Goal: Task Accomplishment & Management: Complete application form

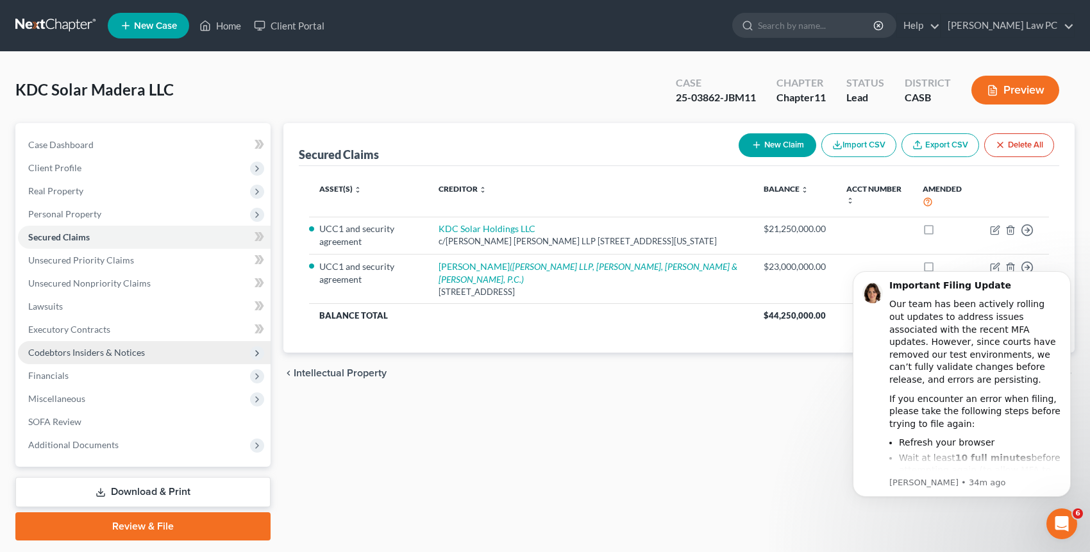
click at [86, 354] on span "Codebtors Insiders & Notices" at bounding box center [86, 352] width 117 height 11
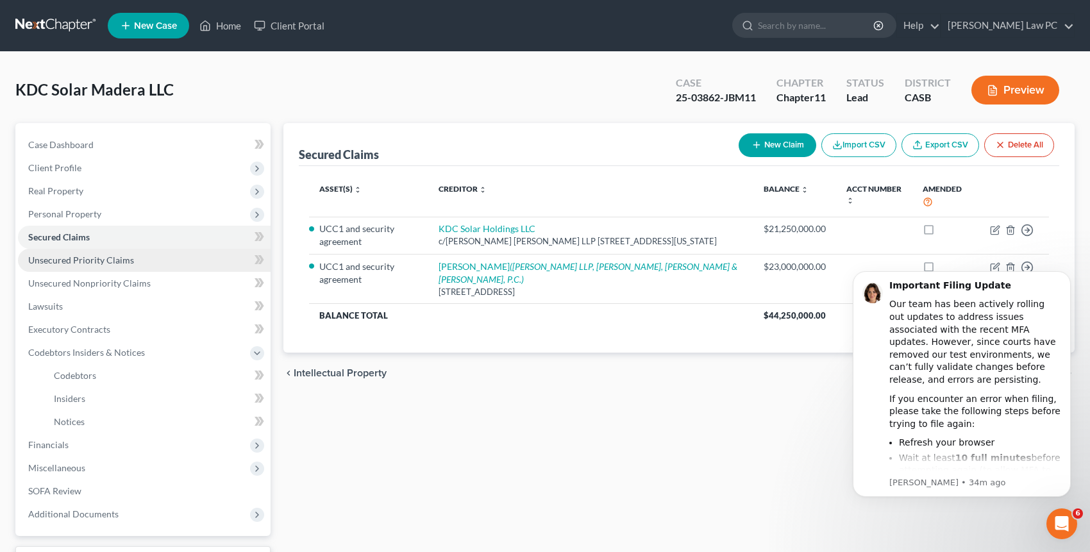
click at [94, 260] on span "Unsecured Priority Claims" at bounding box center [81, 259] width 106 height 11
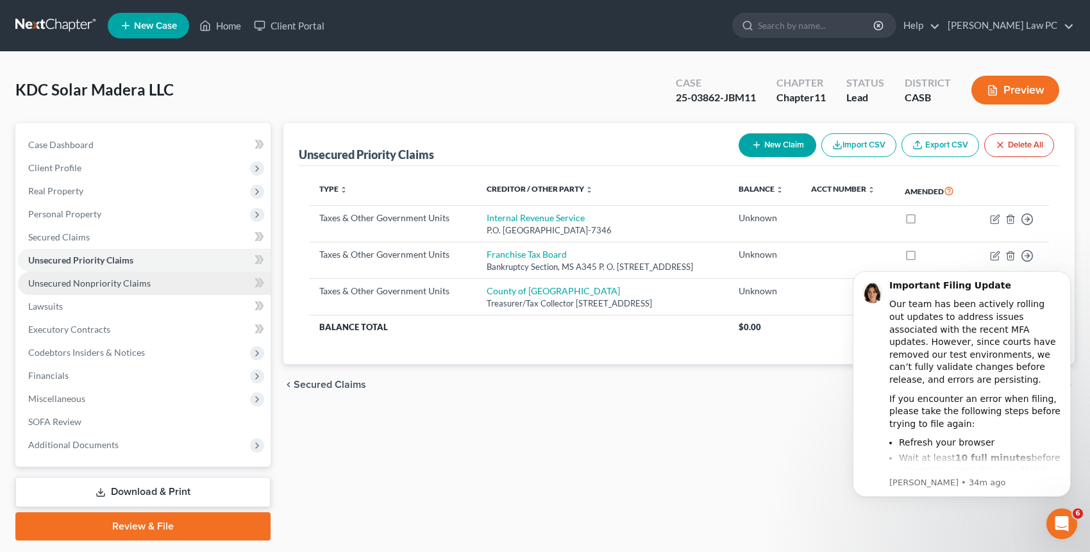
click at [92, 284] on span "Unsecured Nonpriority Claims" at bounding box center [89, 283] width 122 height 11
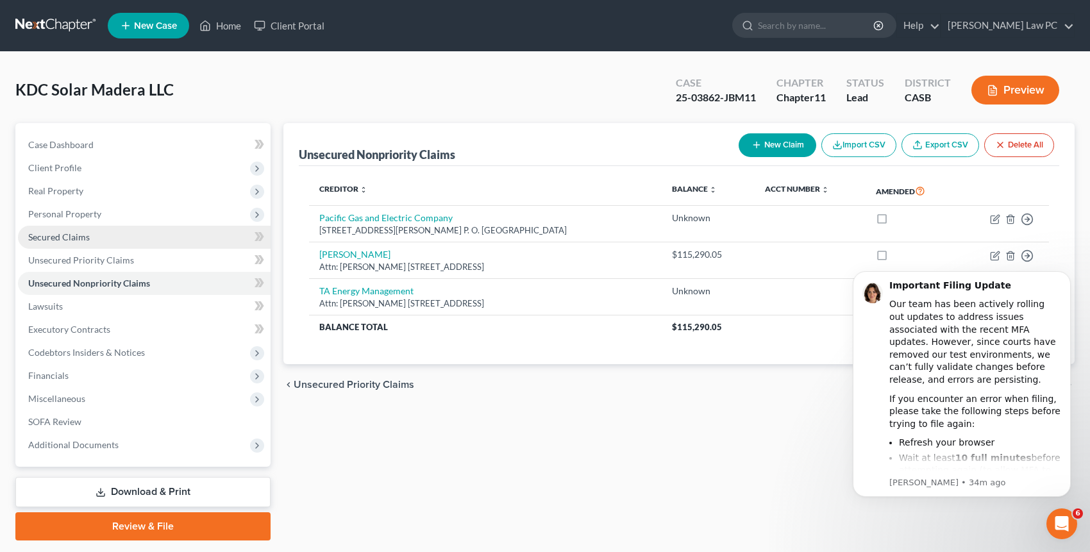
drag, startPoint x: 121, startPoint y: 235, endPoint x: 237, endPoint y: 213, distance: 117.3
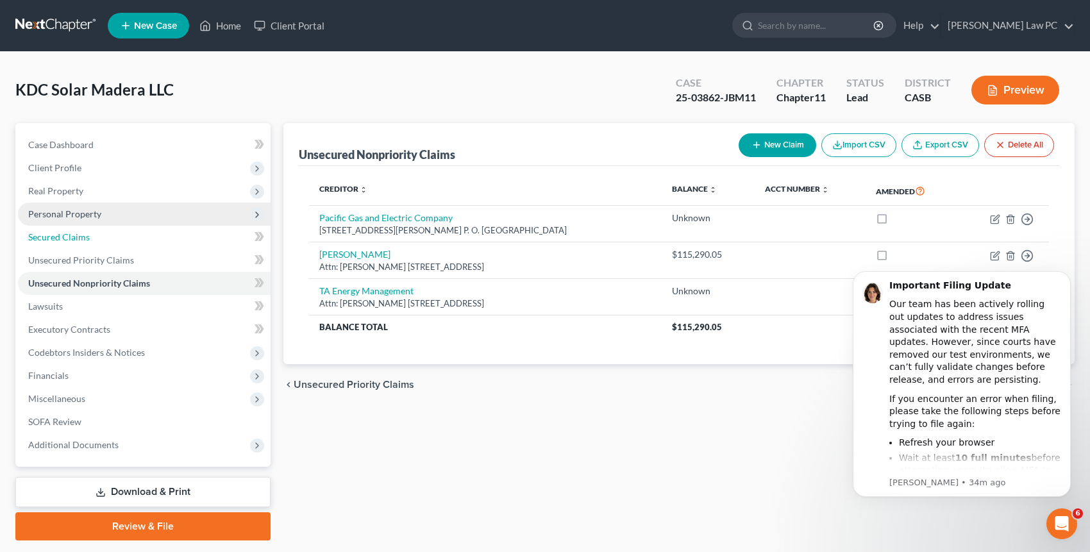
click at [122, 235] on link "Secured Claims" at bounding box center [144, 237] width 253 height 23
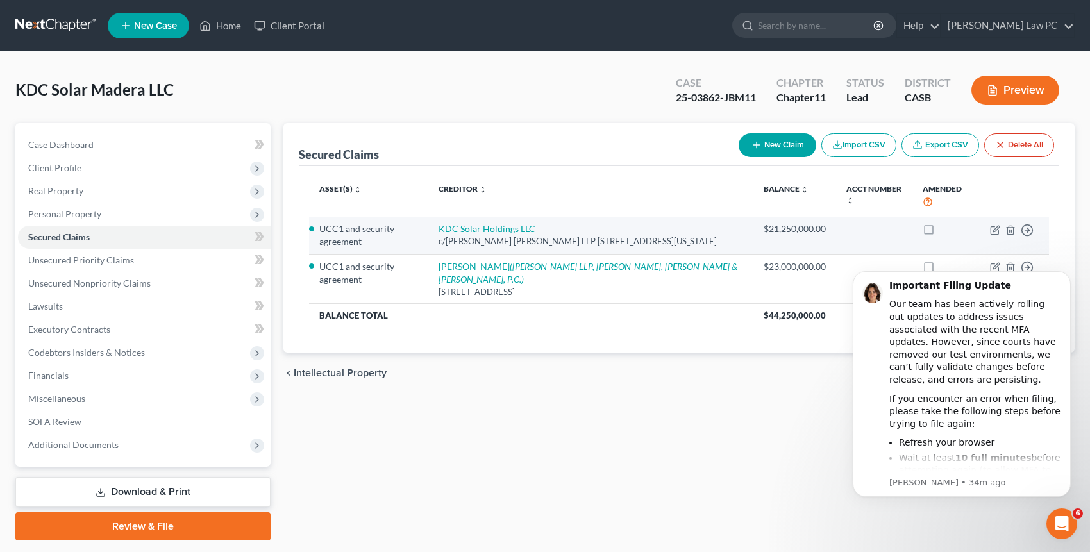
click at [507, 223] on link "KDC Solar Holdings LLC" at bounding box center [486, 228] width 97 height 11
select select "35"
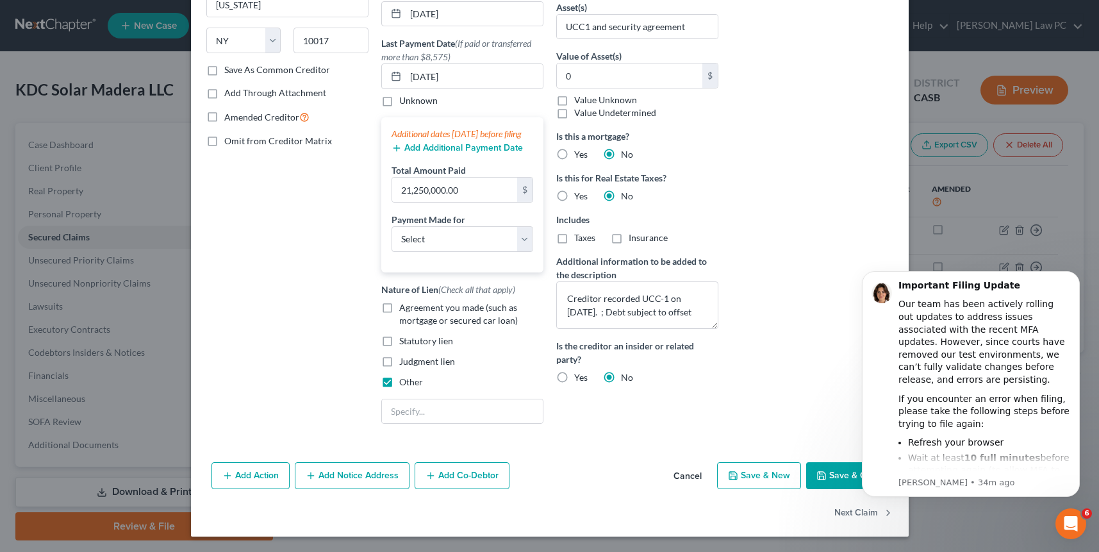
scroll to position [201, 0]
click at [474, 476] on button "Add Co-Debtor" at bounding box center [462, 475] width 95 height 27
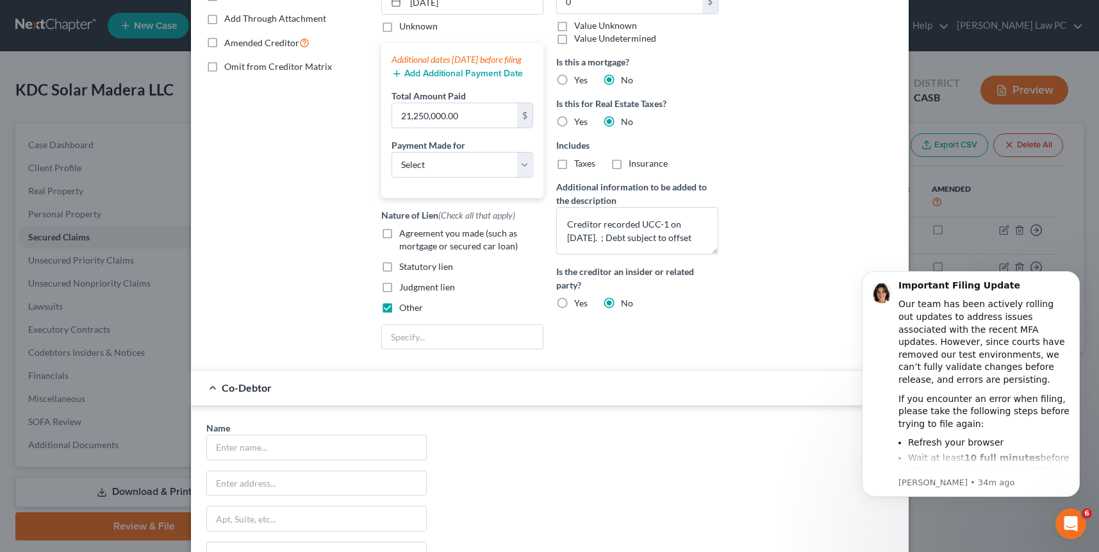
scroll to position [432, 0]
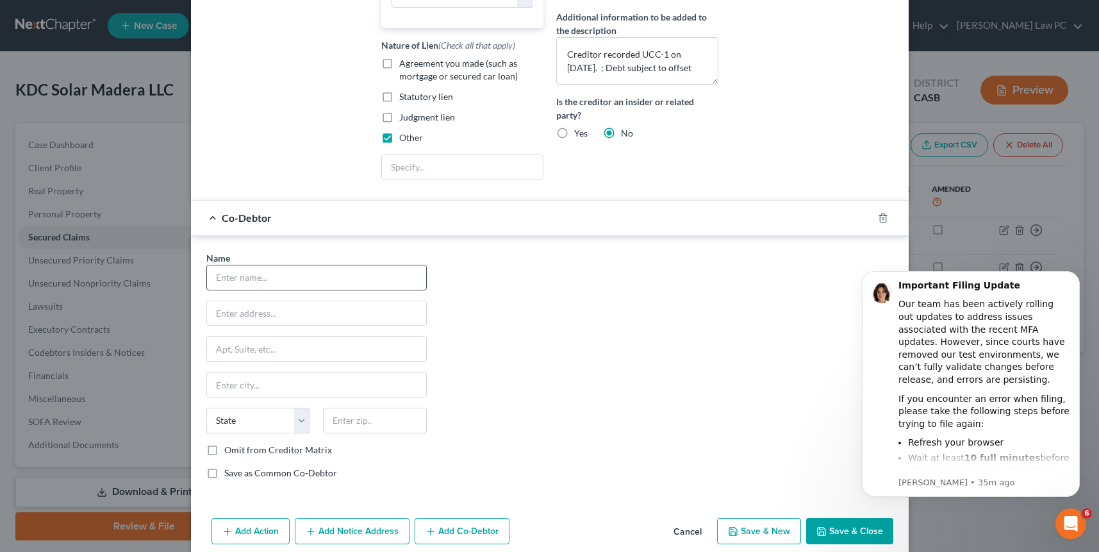
click at [254, 283] on input "text" at bounding box center [316, 277] width 219 height 24
paste input "[MEDICAL_DATA] Americas, LLC"
type input "[MEDICAL_DATA] Americas, LLC"
click at [288, 326] on input "text" at bounding box center [316, 313] width 219 height 24
paste input "[STREET_ADDRESS]"
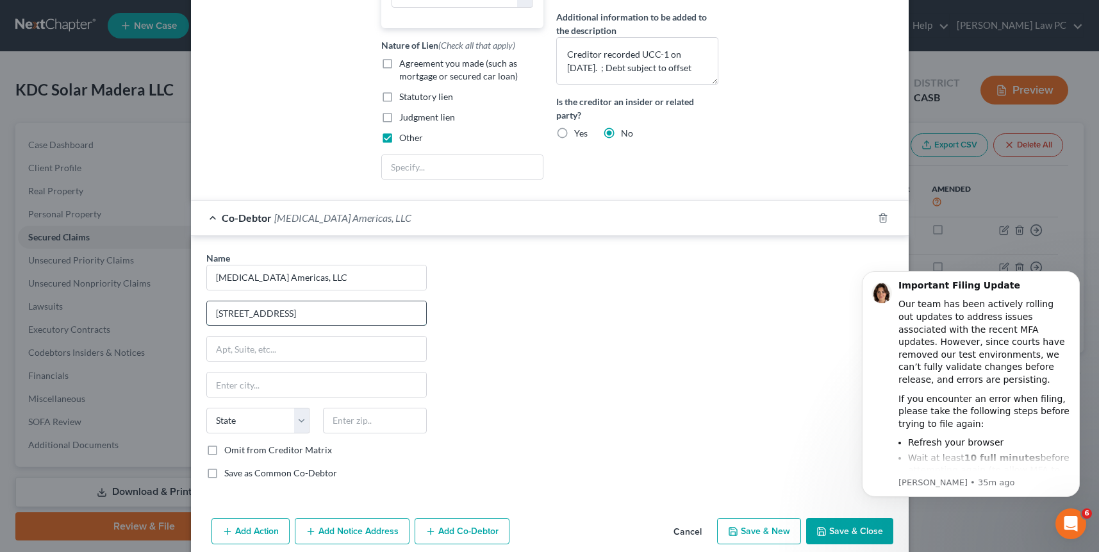
type input "[STREET_ADDRESS]"
click at [363, 433] on input "text" at bounding box center [375, 421] width 104 height 26
paste input "92037"
type input "92037"
type input "La Jolla"
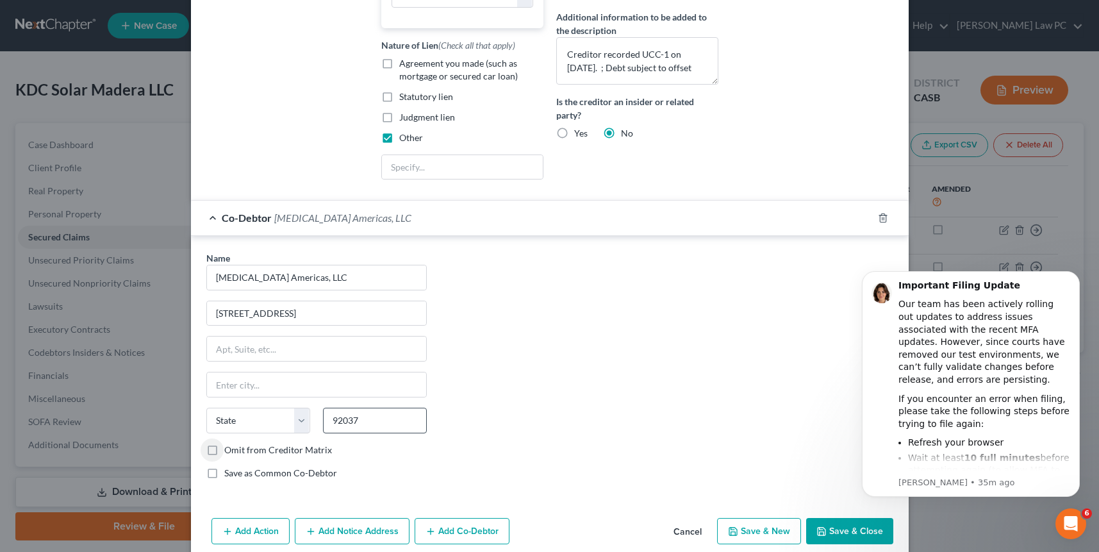
select select "4"
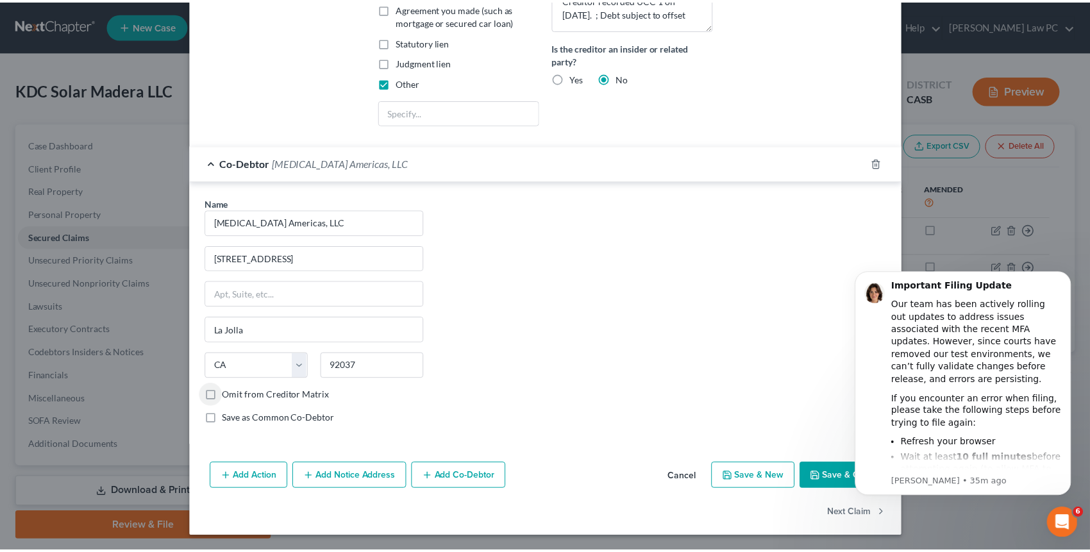
scroll to position [500, 0]
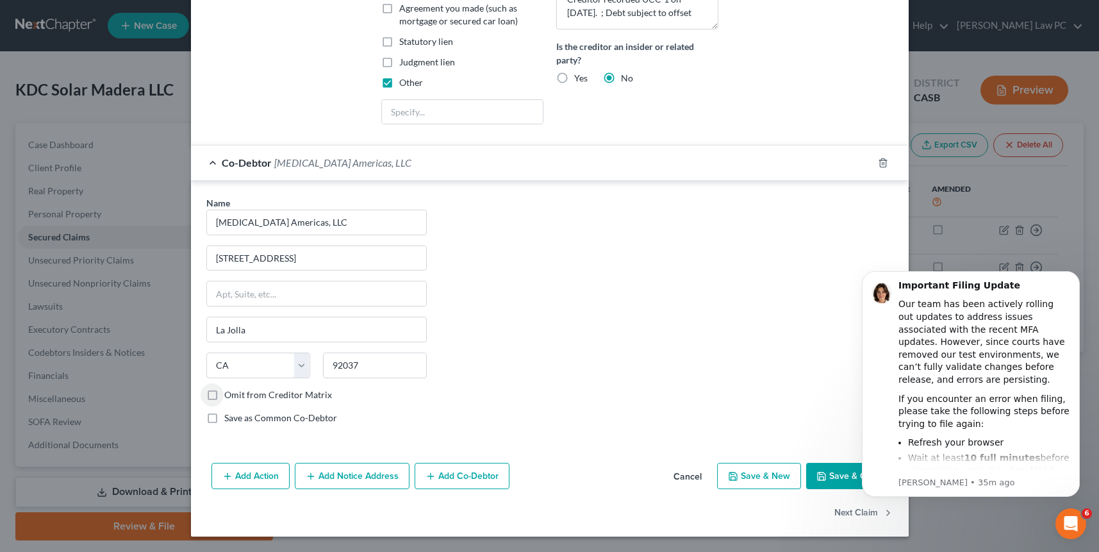
click at [829, 473] on button "Save & Close" at bounding box center [849, 476] width 87 height 27
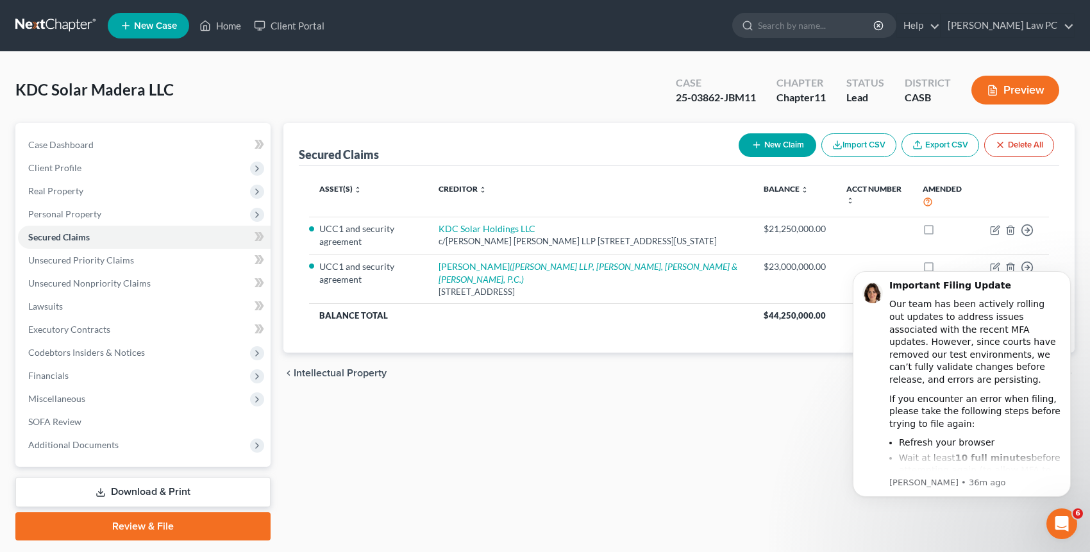
click at [81, 487] on link "Download & Print" at bounding box center [142, 492] width 255 height 30
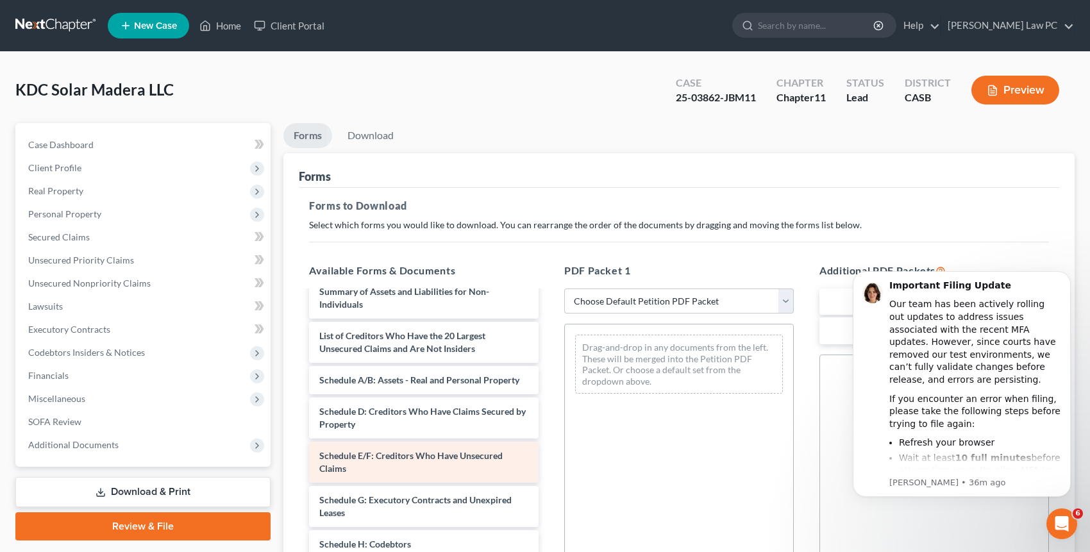
scroll to position [65, 0]
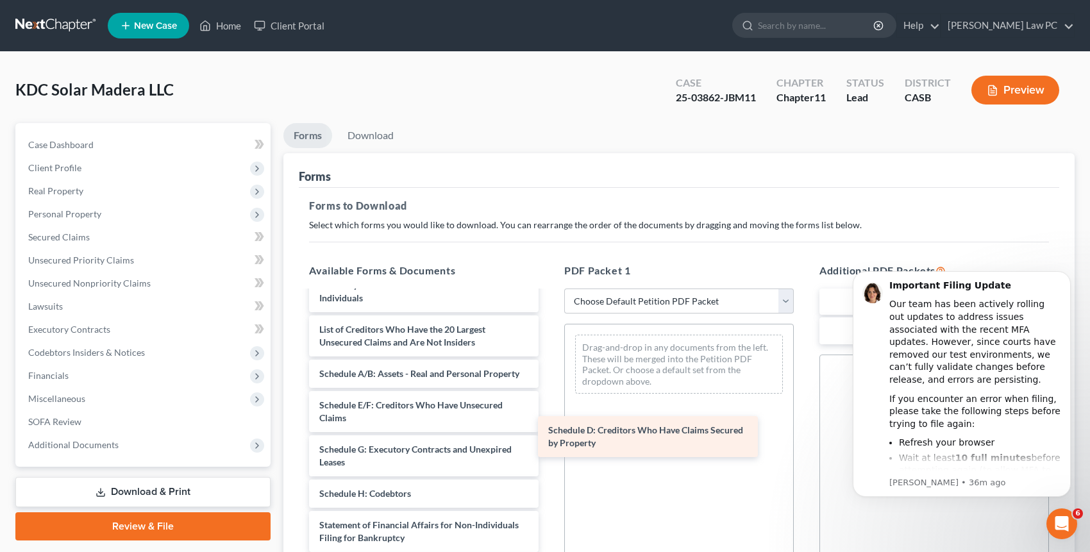
drag, startPoint x: 392, startPoint y: 419, endPoint x: 624, endPoint y: 430, distance: 232.9
click at [549, 430] on div "Schedule D: Creditors Who Have Claims Secured by Property Voluntary Petition fo…" at bounding box center [424, 474] width 250 height 495
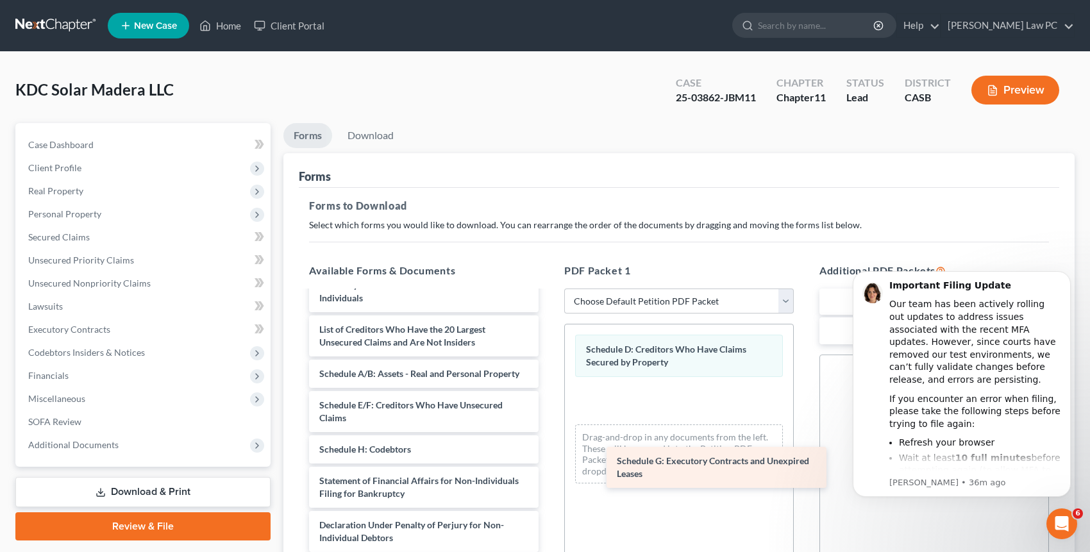
drag, startPoint x: 409, startPoint y: 468, endPoint x: 706, endPoint y: 467, distance: 296.8
click at [549, 467] on div "Schedule G: Executory Contracts and Unexpired Leases Voluntary Petition for Non…" at bounding box center [424, 452] width 250 height 451
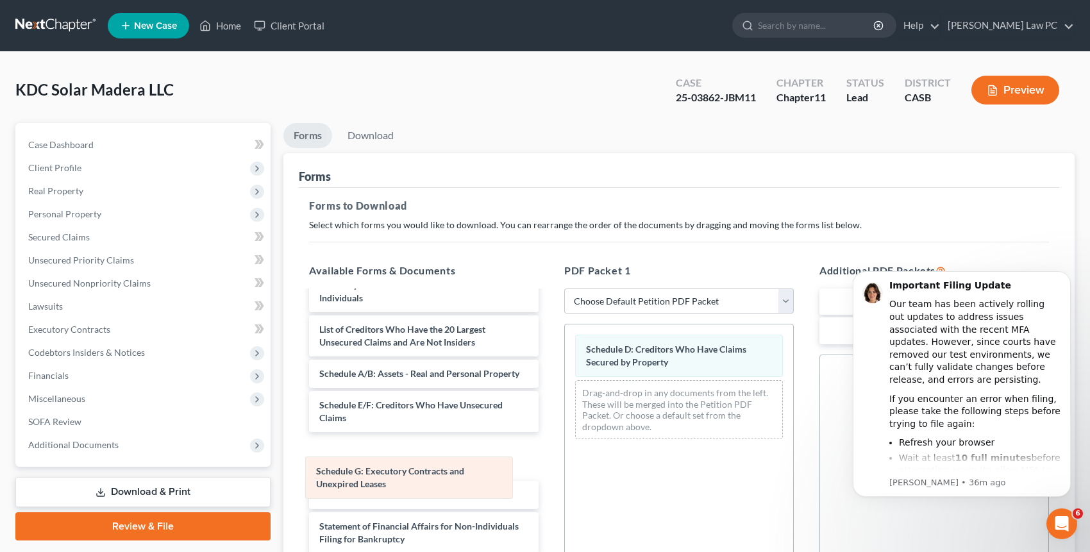
drag, startPoint x: 665, startPoint y: 397, endPoint x: 404, endPoint y: 458, distance: 268.5
click at [565, 449] on div "Schedule G: Executory Contracts and Unexpired Leases Schedule D: Creditors Who …" at bounding box center [679, 386] width 228 height 125
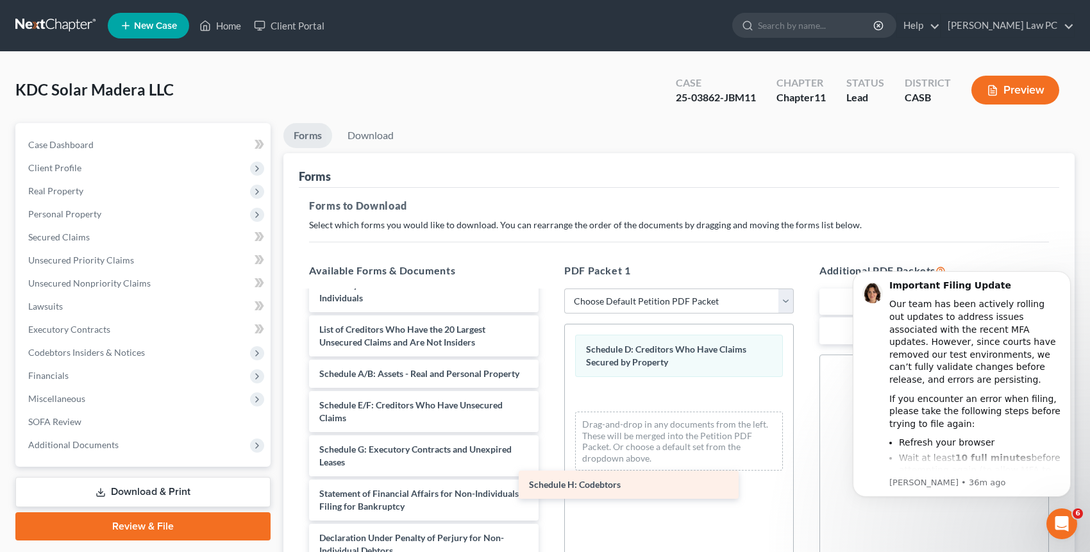
drag, startPoint x: 378, startPoint y: 508, endPoint x: 620, endPoint y: 479, distance: 243.3
click at [549, 479] on div "Schedule H: Codebtors Voluntary Petition for Non-Individuals Filing for Bankrup…" at bounding box center [424, 458] width 250 height 463
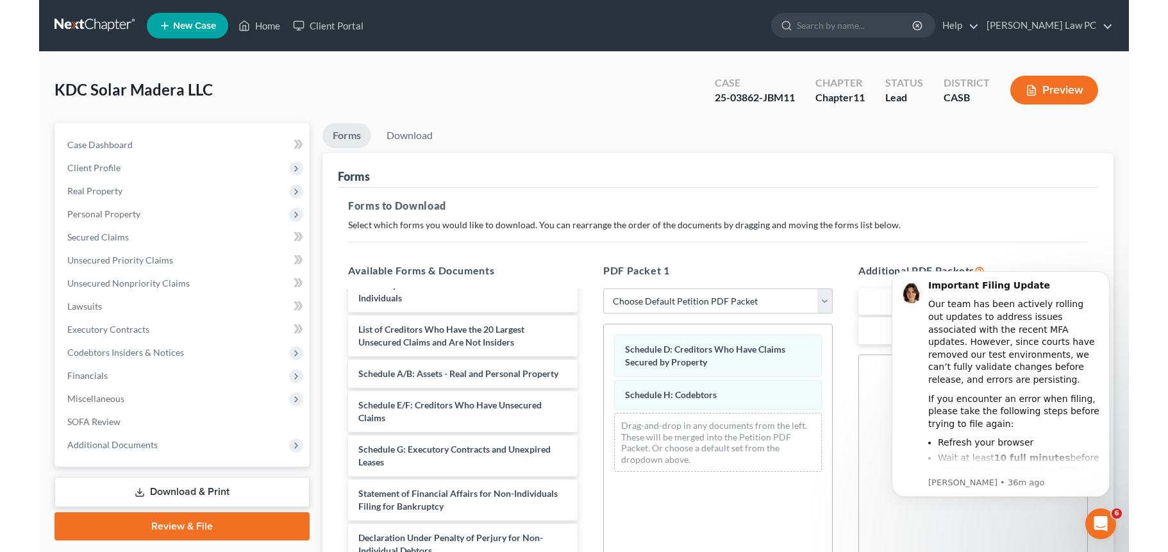
scroll to position [239, 0]
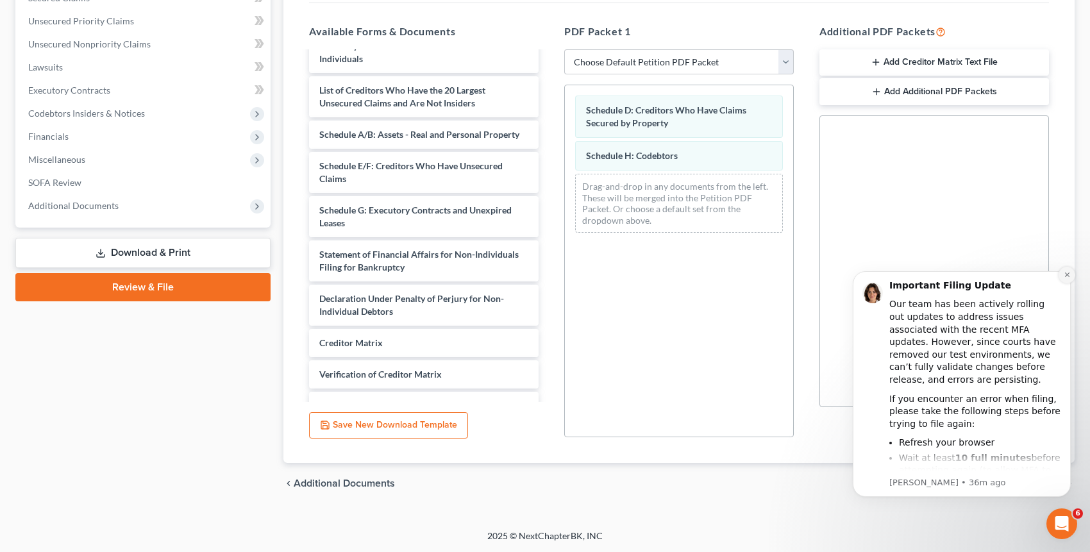
click at [1063, 271] on icon "Dismiss notification" at bounding box center [1066, 274] width 7 height 7
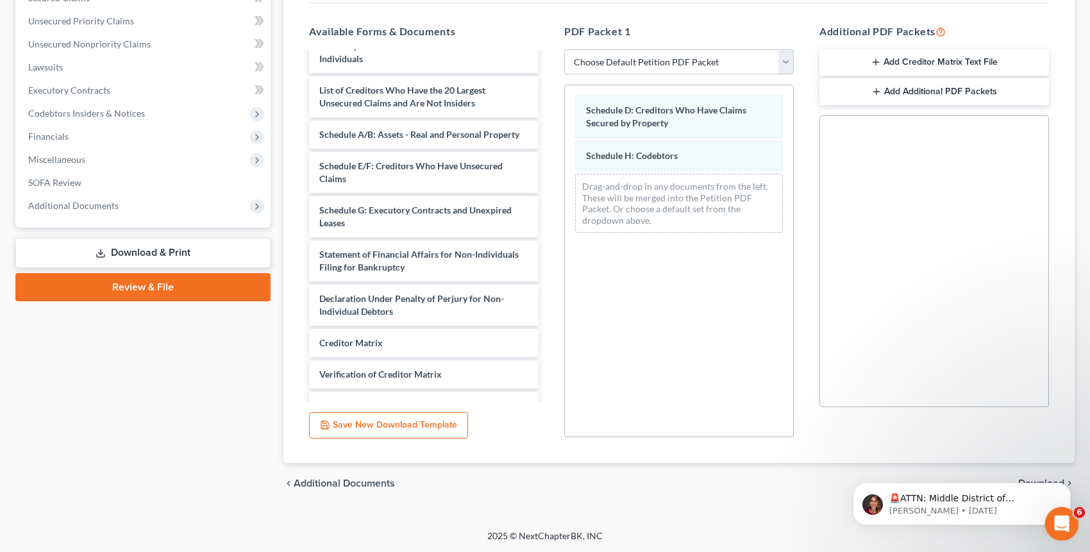
drag, startPoint x: 1056, startPoint y: 517, endPoint x: 1066, endPoint y: 328, distance: 189.3
click at [1066, 506] on html at bounding box center [1059, 521] width 31 height 31
click at [1047, 478] on div "🚨ATTN: Middle District of [US_STATE] The court has added a new Credit Counselin…" at bounding box center [961, 445] width 236 height 160
click at [733, 518] on div "KDC Solar Madera LLC Upgraded Case 25-03862-JBM11 Chapter Chapter 11 Status Lea…" at bounding box center [545, 171] width 1090 height 717
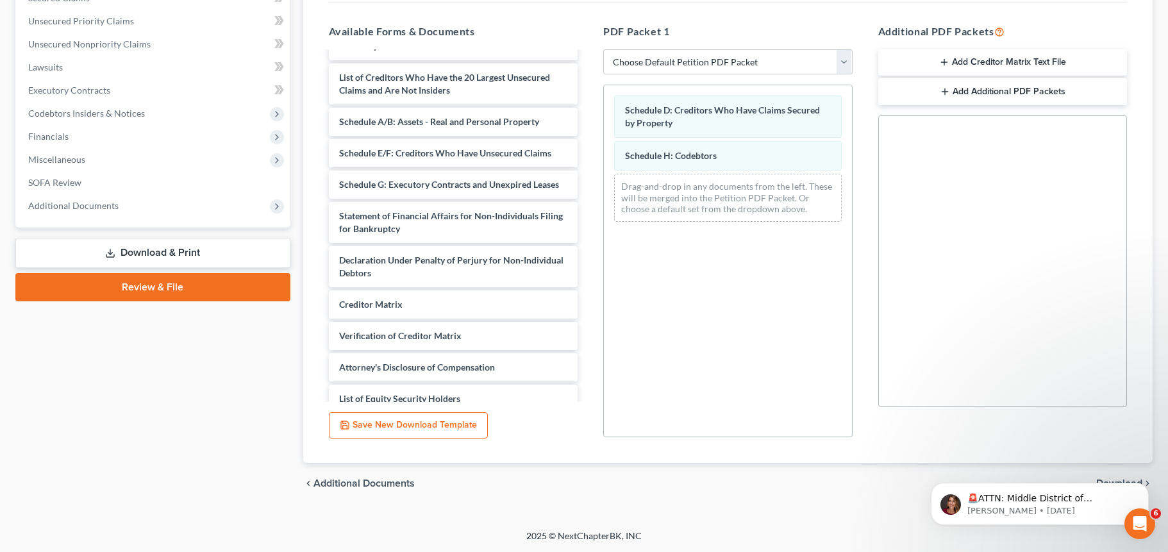
click at [1089, 479] on div "🚨ATTN: Middle District of [US_STATE] The court has added a new Credit Counselin…" at bounding box center [1040, 445] width 236 height 160
click at [1086, 504] on p "🚨ATTN: Middle District of [US_STATE] The court has added a new Credit Counselin…" at bounding box center [1049, 498] width 165 height 13
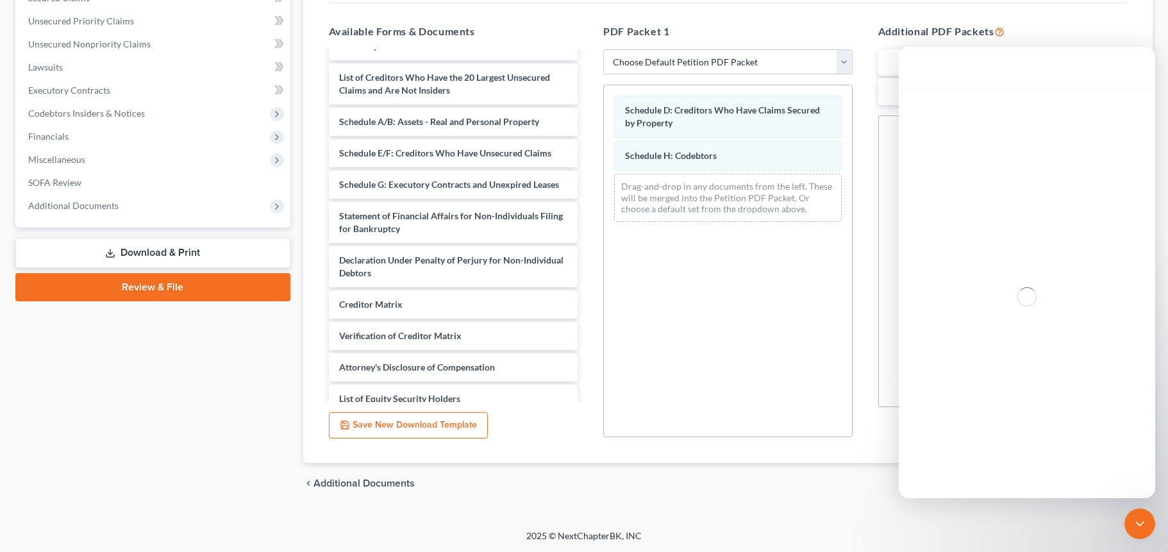
scroll to position [0, 0]
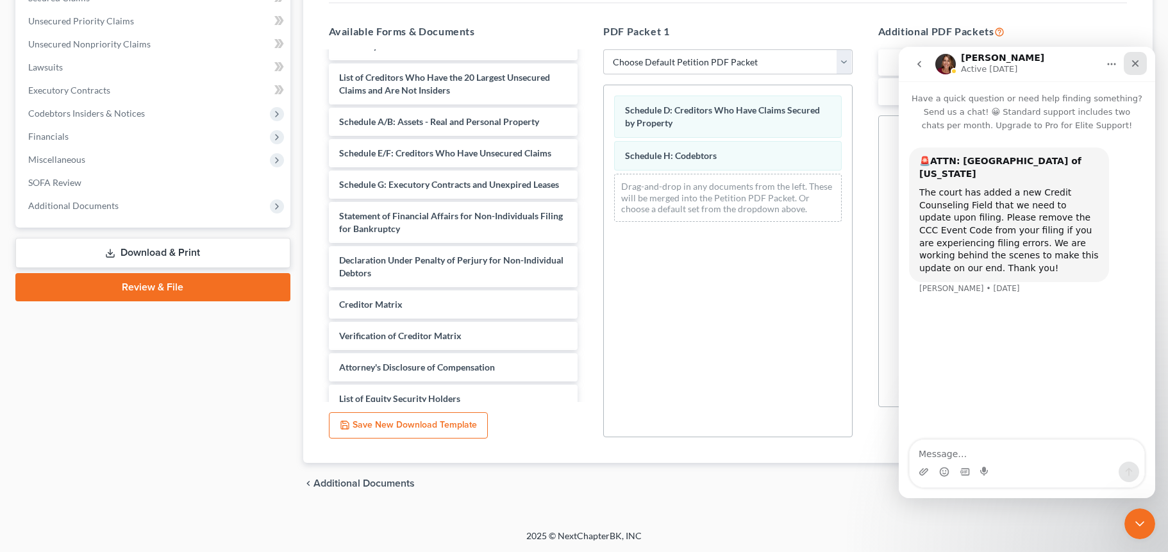
click at [1089, 60] on icon "Close" at bounding box center [1135, 63] width 10 height 10
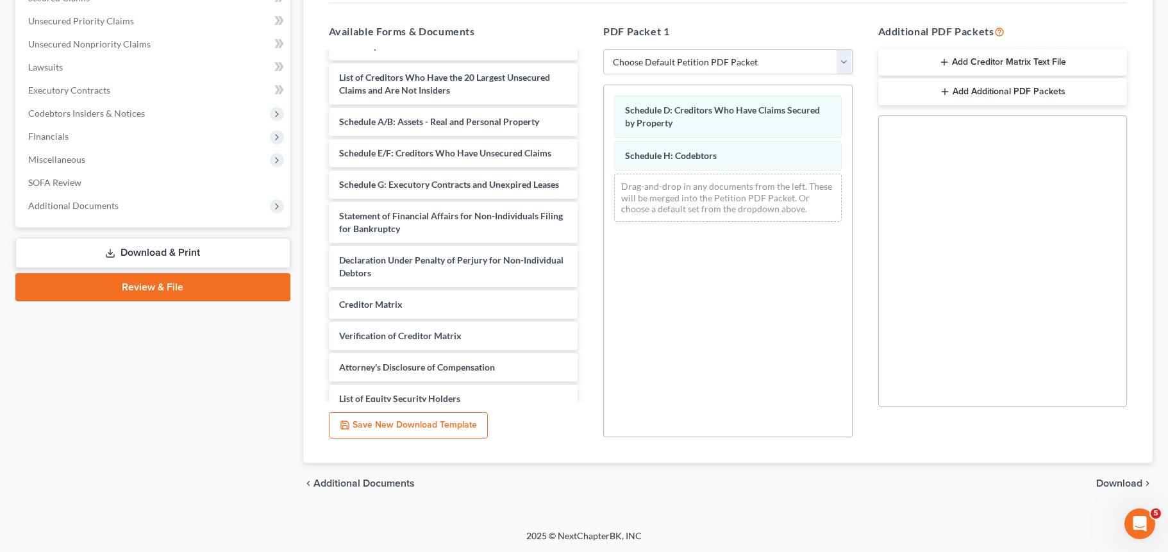
click at [1089, 481] on span "Download" at bounding box center [1119, 483] width 46 height 10
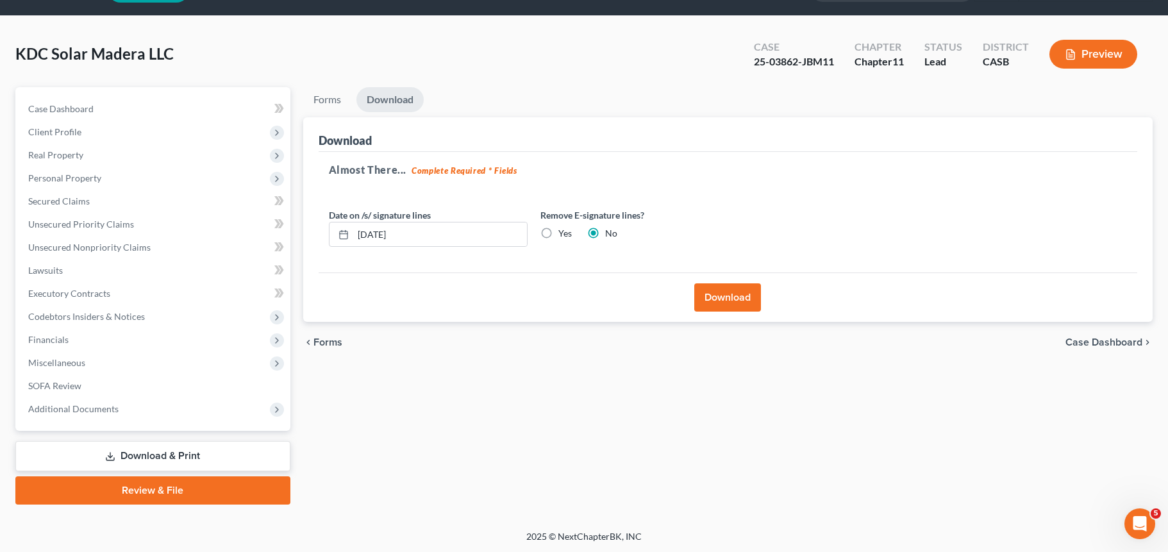
click at [714, 294] on button "Download" at bounding box center [727, 297] width 67 height 28
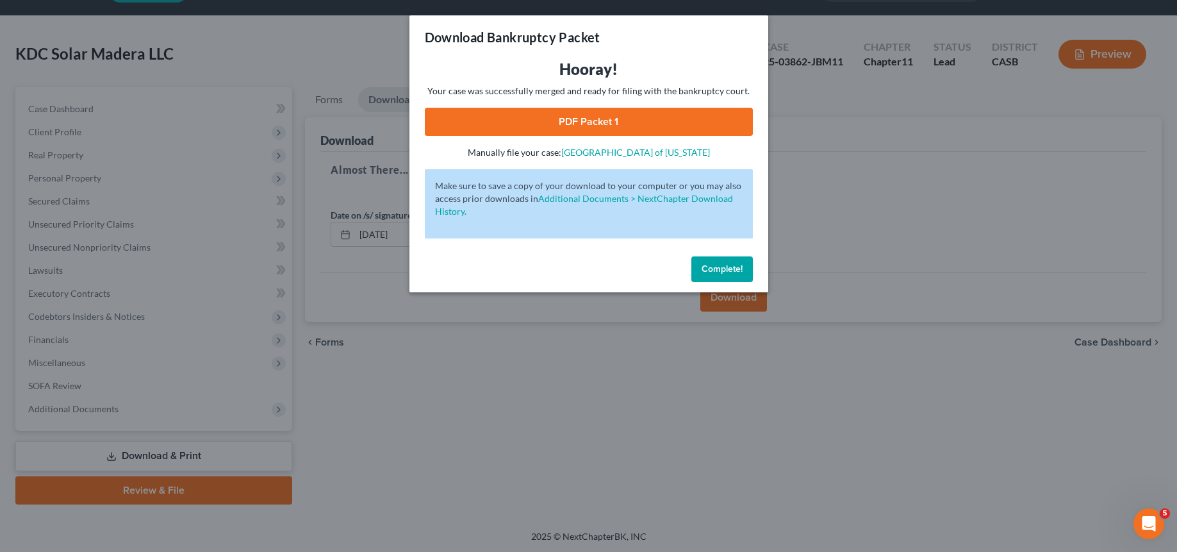
click at [477, 118] on link "PDF Packet 1" at bounding box center [589, 122] width 328 height 28
click at [919, 383] on div "Download Bankruptcy Packet Hooray! Your case was successfully merged and ready …" at bounding box center [588, 276] width 1177 height 552
